Goal: Find specific page/section

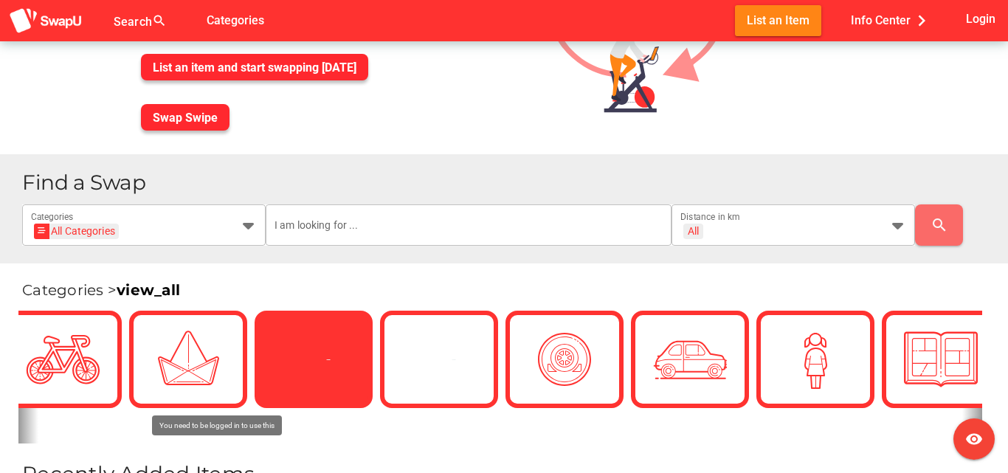
scroll to position [0, 738]
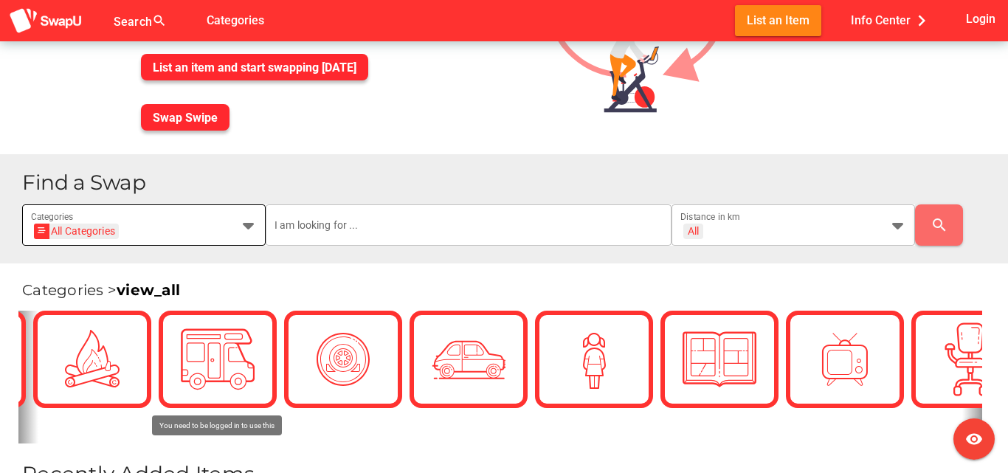
click at [235, 239] on div at bounding box center [243, 224] width 27 height 41
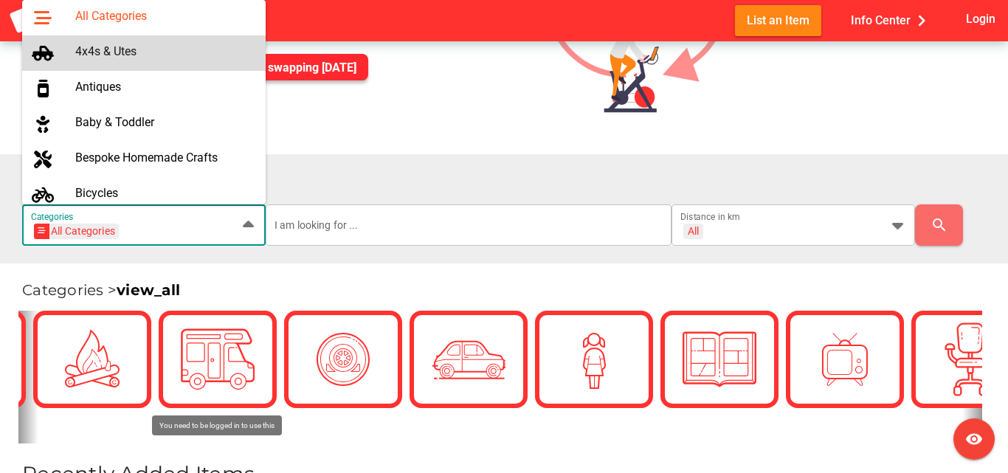
click at [142, 63] on div "4x4s & Utes" at bounding box center [164, 53] width 179 height 24
type input "4x4s & Utes"
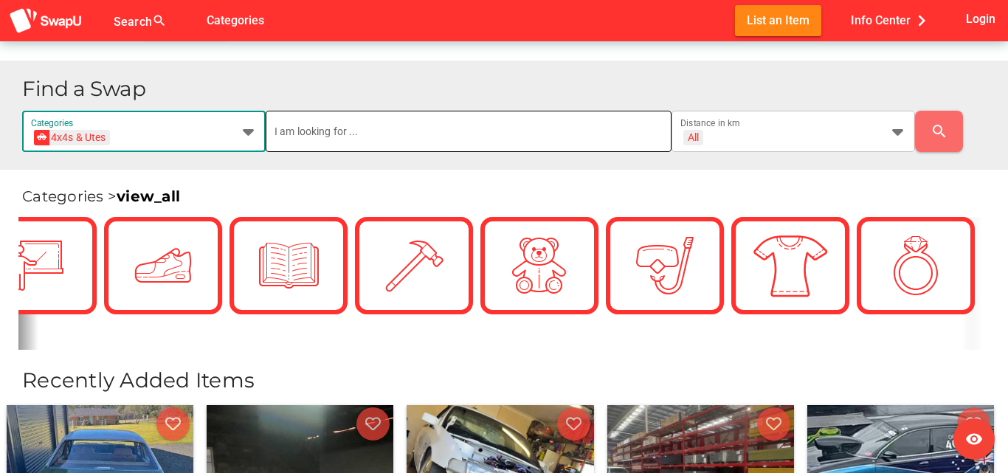
scroll to position [0, 0]
click at [385, 148] on input "text" at bounding box center [468, 131] width 388 height 41
click at [562, 143] on input "text" at bounding box center [468, 131] width 388 height 41
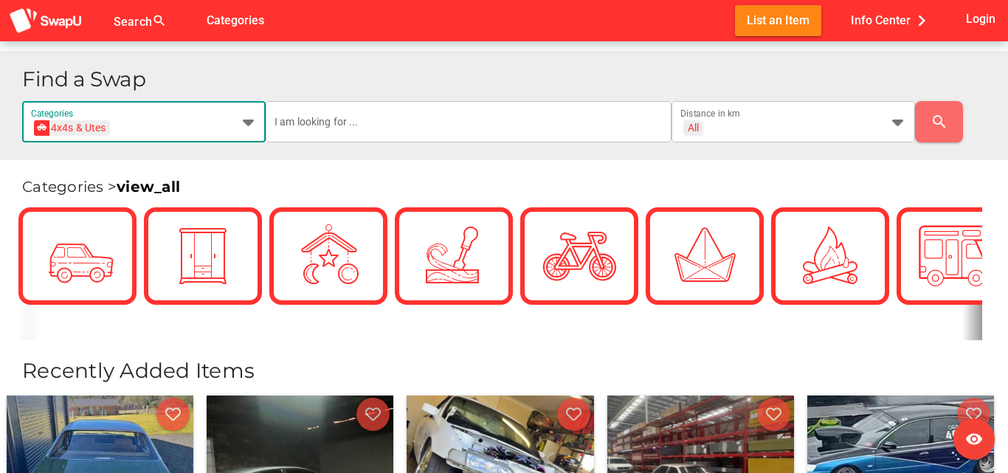
click at [202, 122] on div "4x4s & Utes 4x4s & Utes" at bounding box center [130, 131] width 199 height 24
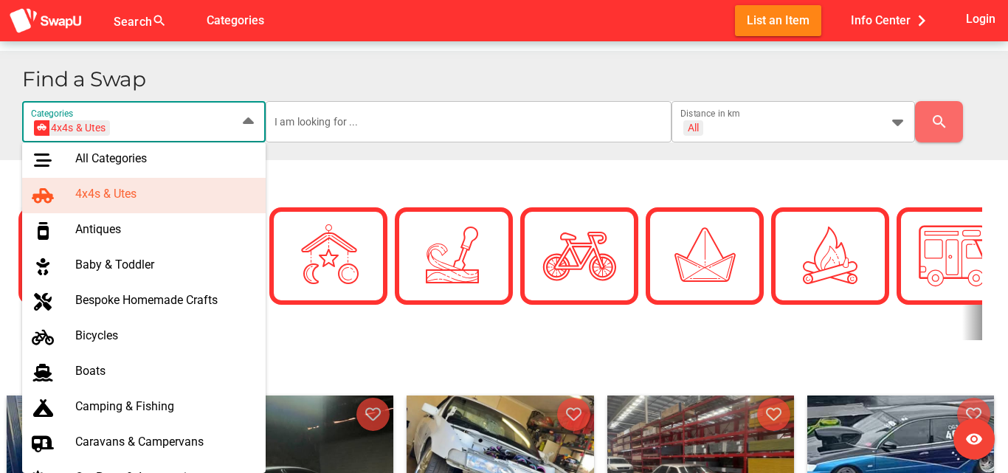
click at [202, 122] on div "4x4s & Utes 4x4s & Utes" at bounding box center [130, 131] width 199 height 24
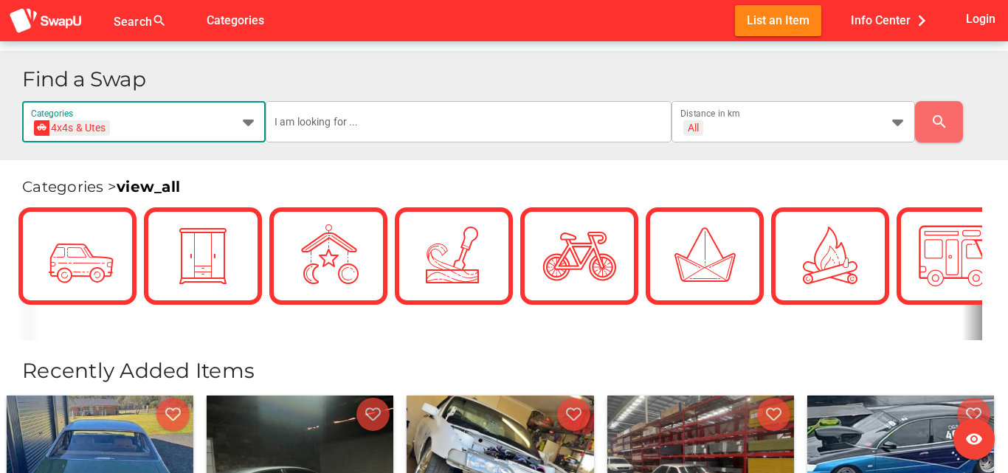
click at [195, 125] on div "4x4s & Utes 4x4s & Utes" at bounding box center [130, 131] width 199 height 24
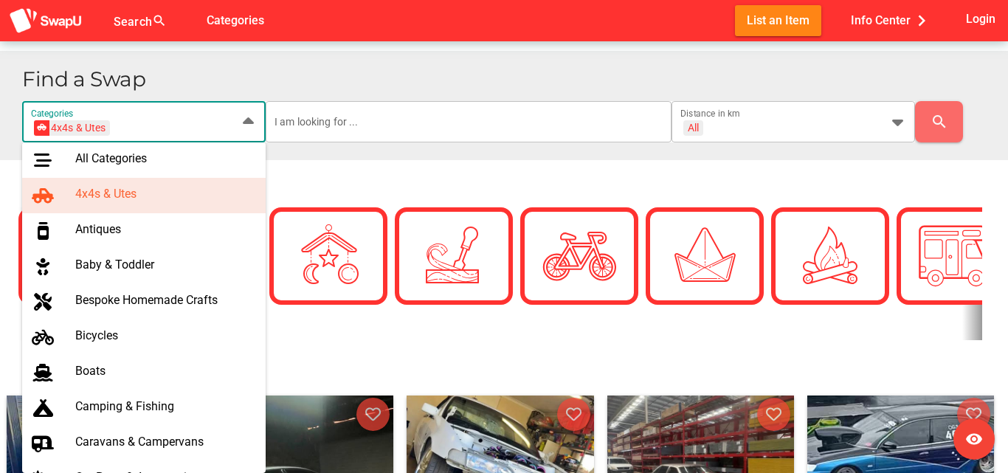
scroll to position [0, 0]
click at [195, 125] on div "4x4s & Utes 4x4s & Utes" at bounding box center [130, 131] width 199 height 24
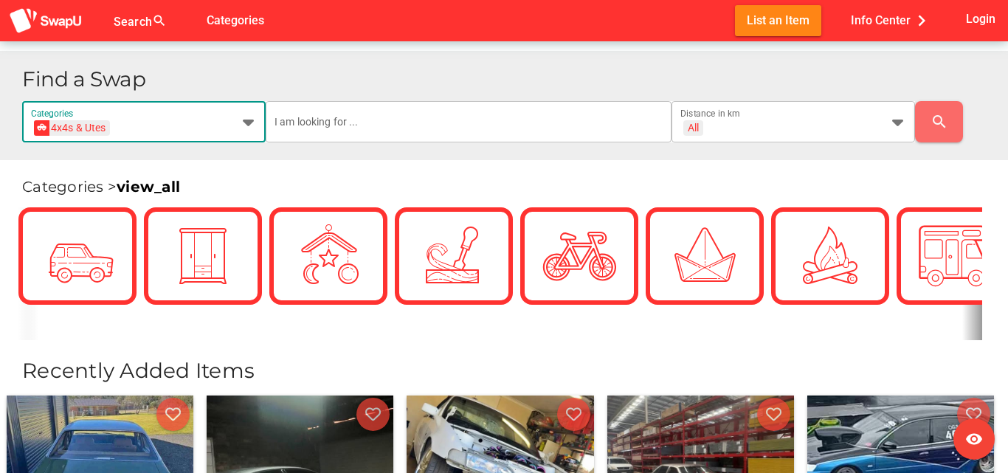
scroll to position [0, 53]
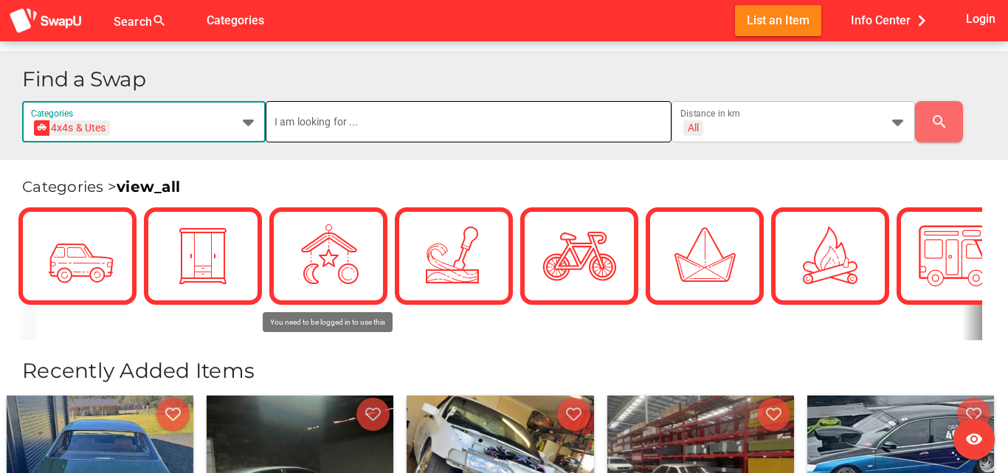
click at [523, 142] on input "text" at bounding box center [468, 121] width 388 height 41
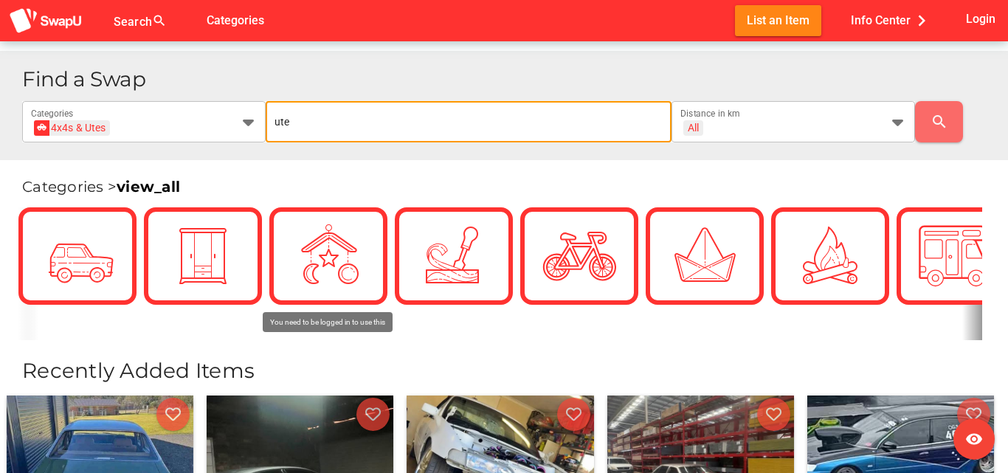
type input "ute"
click at [947, 98] on div "Find a Swap 4x4s & Utes 4x4s & Utes Categories ute All + All Distance in km sea…" at bounding box center [509, 106] width 974 height 74
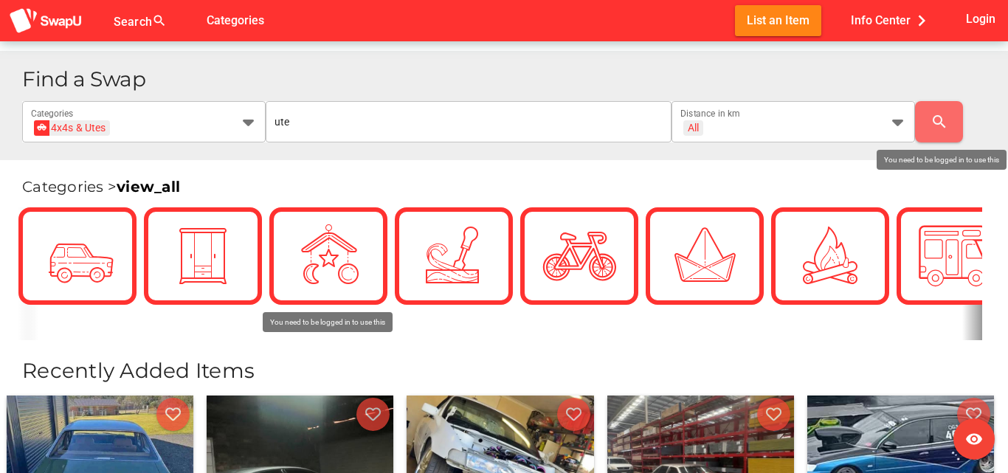
drag, startPoint x: 941, startPoint y: 107, endPoint x: 947, endPoint y: 98, distance: 10.6
click at [947, 98] on div "Find a Swap 4x4s & Utes 4x4s & Utes Categories ute All + All Distance in km sea…" at bounding box center [509, 106] width 974 height 74
